Goal: Task Accomplishment & Management: Manage account settings

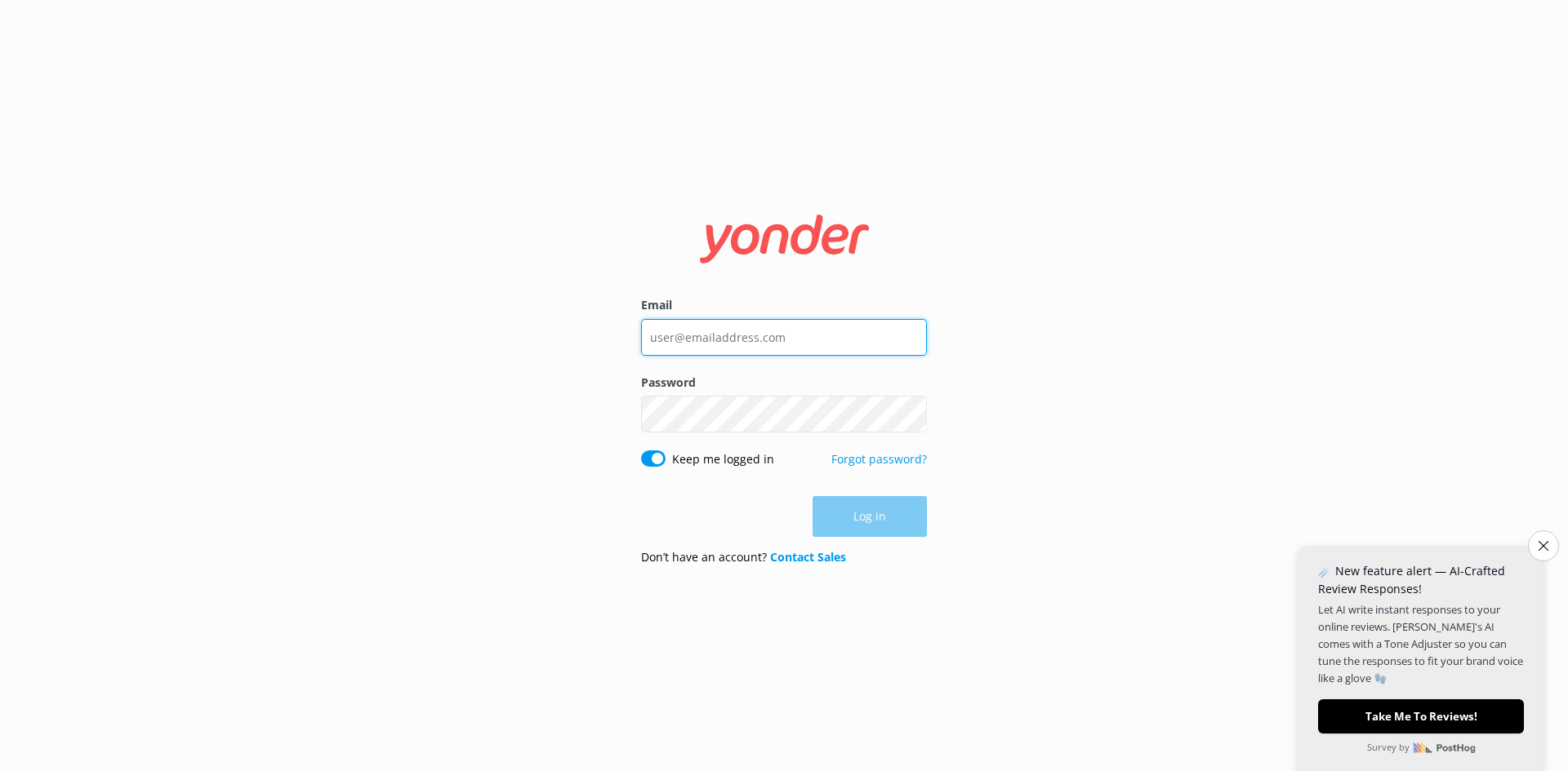
type input "[PERSON_NAME][EMAIL_ADDRESS][DOMAIN_NAME]"
click at [836, 523] on div "Log in" at bounding box center [784, 516] width 286 height 41
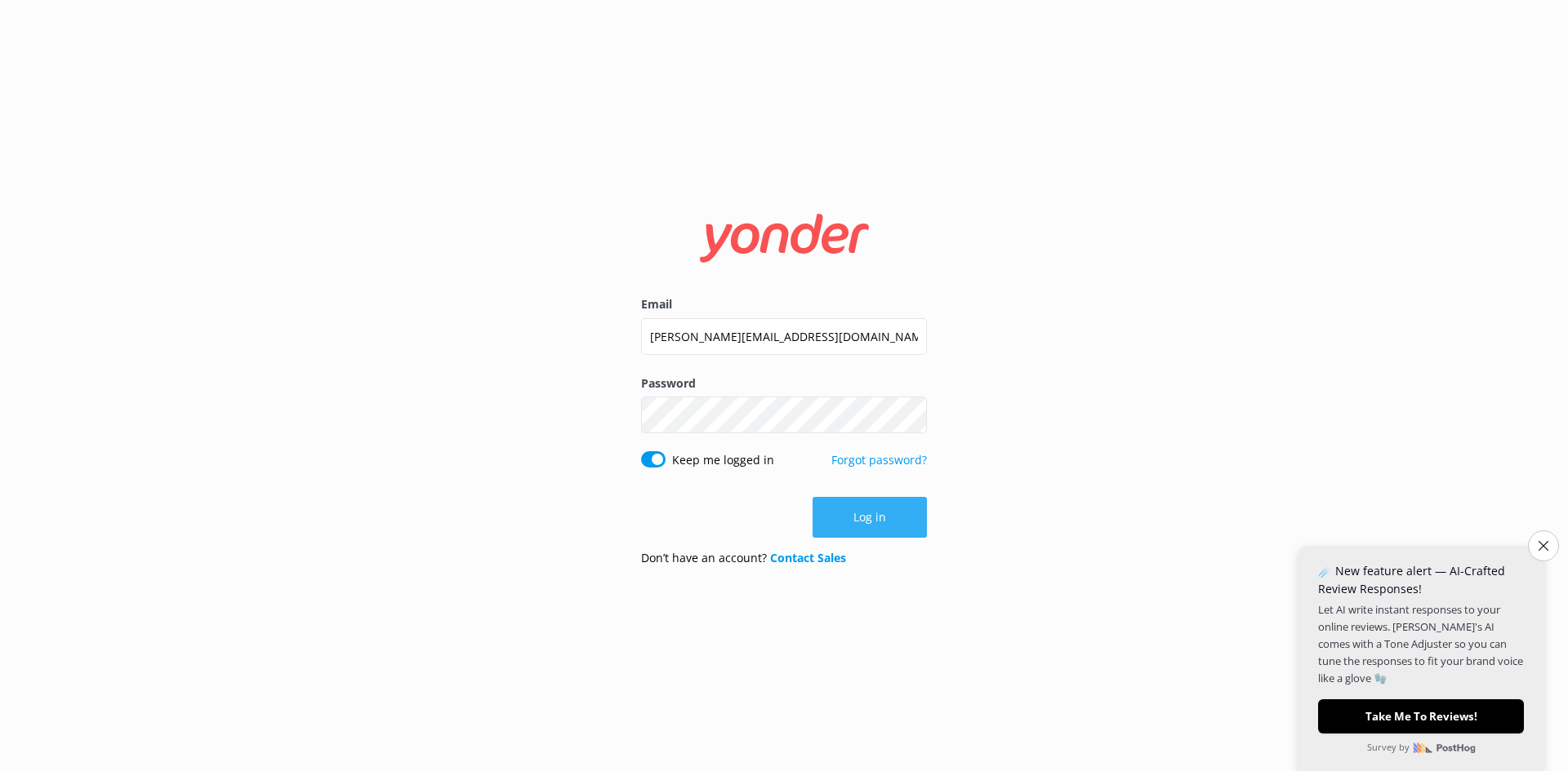
click at [861, 516] on button "Log in" at bounding box center [869, 517] width 114 height 41
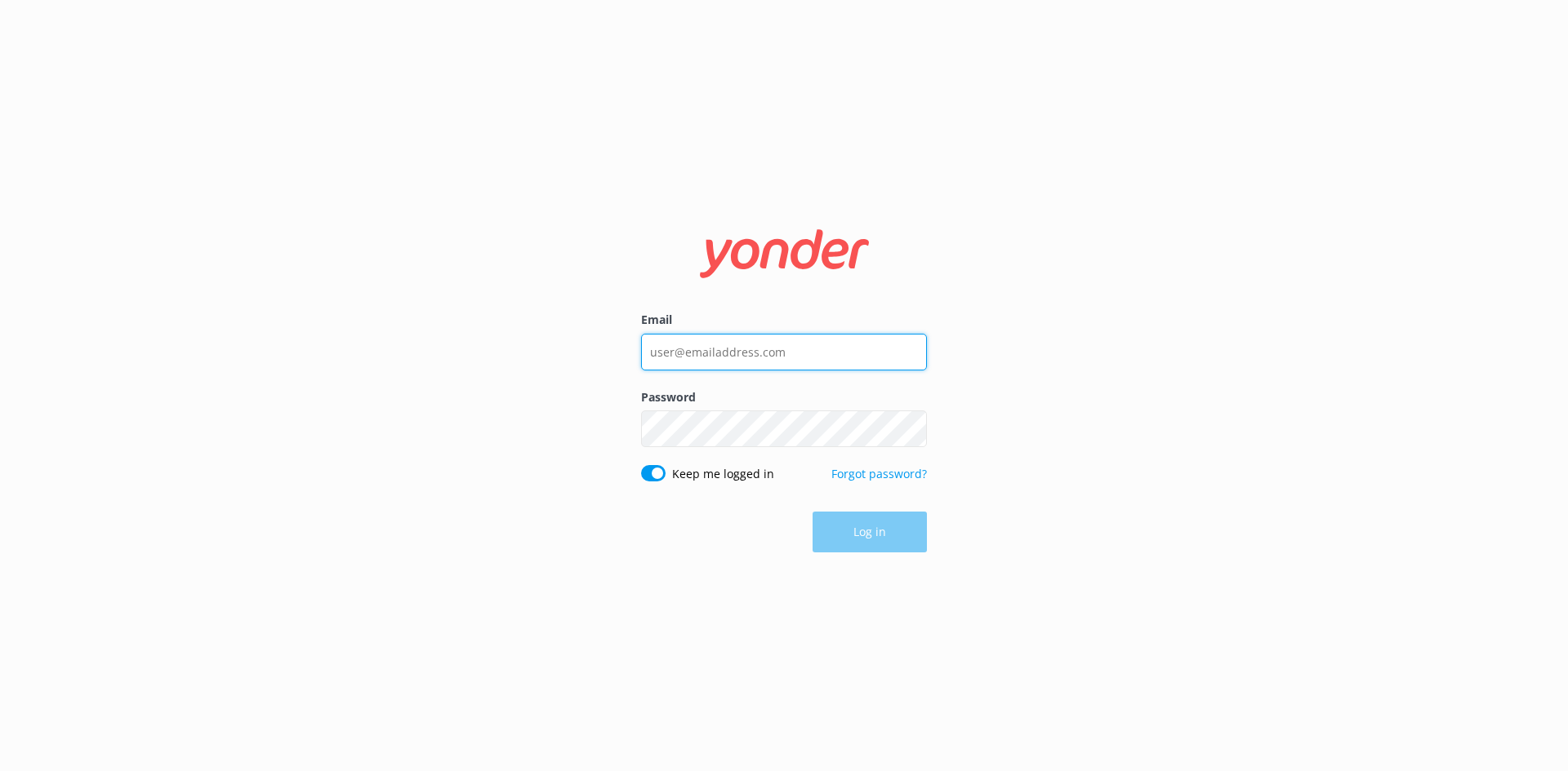
type input "a.duque@tourscale.com"
click at [833, 525] on div "Log in" at bounding box center [784, 532] width 286 height 41
click at [837, 525] on button "Log in" at bounding box center [869, 533] width 114 height 41
